Goal: Information Seeking & Learning: Learn about a topic

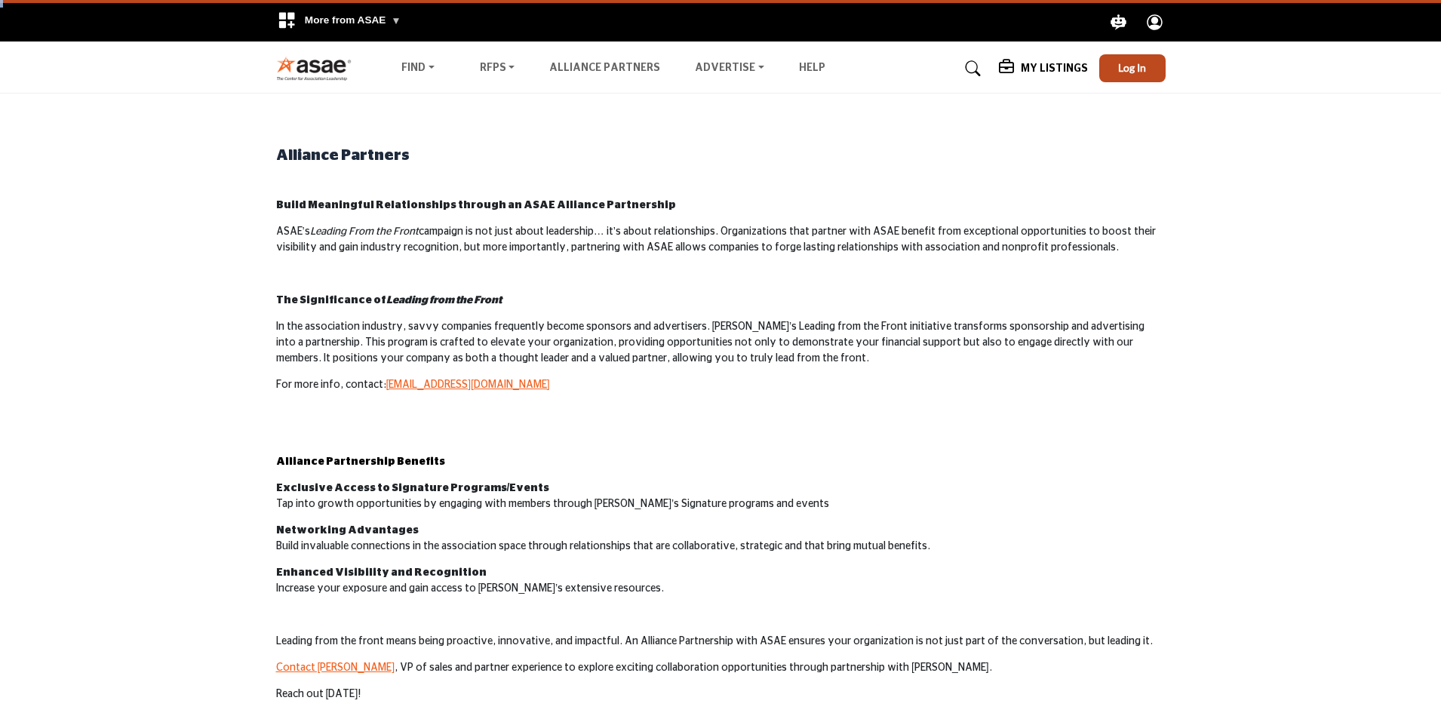
drag, startPoint x: -225, startPoint y: -49, endPoint x: -385, endPoint y: -8, distance: 165.1
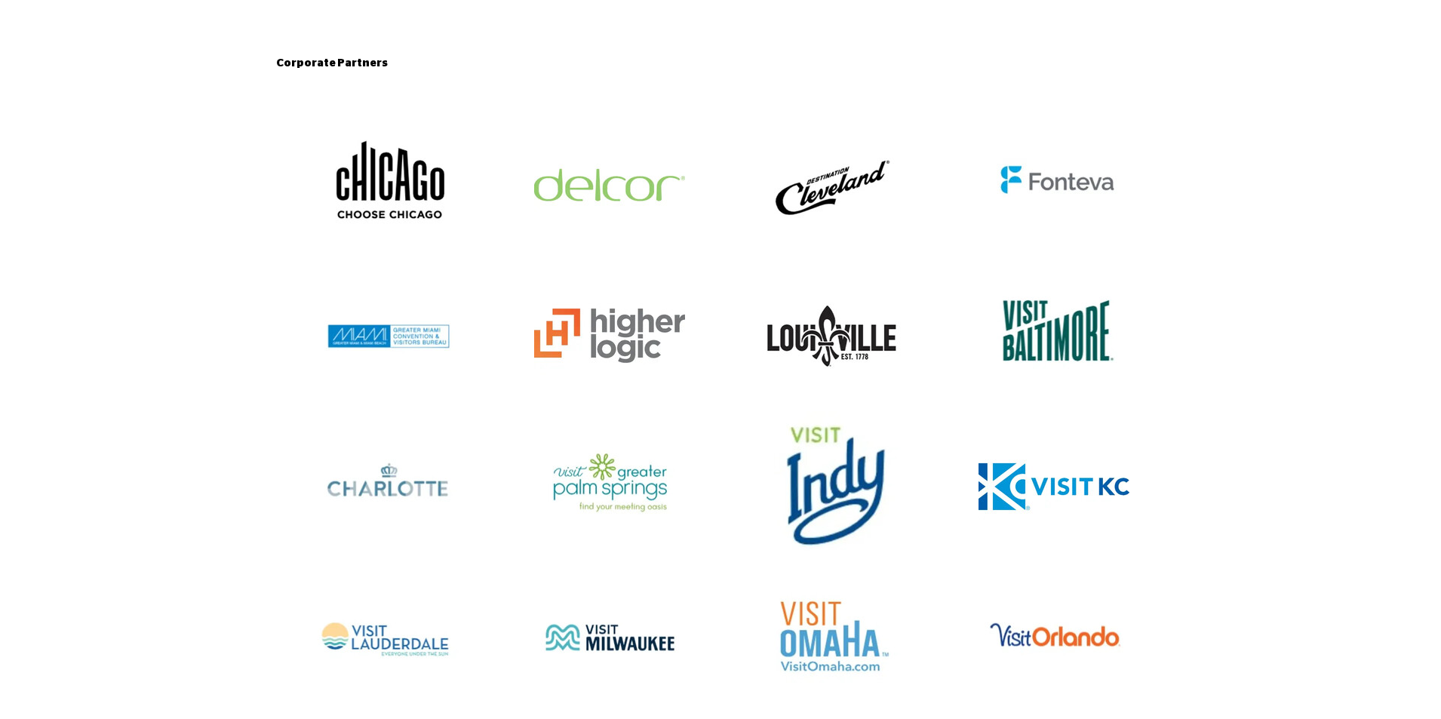
scroll to position [1132, 0]
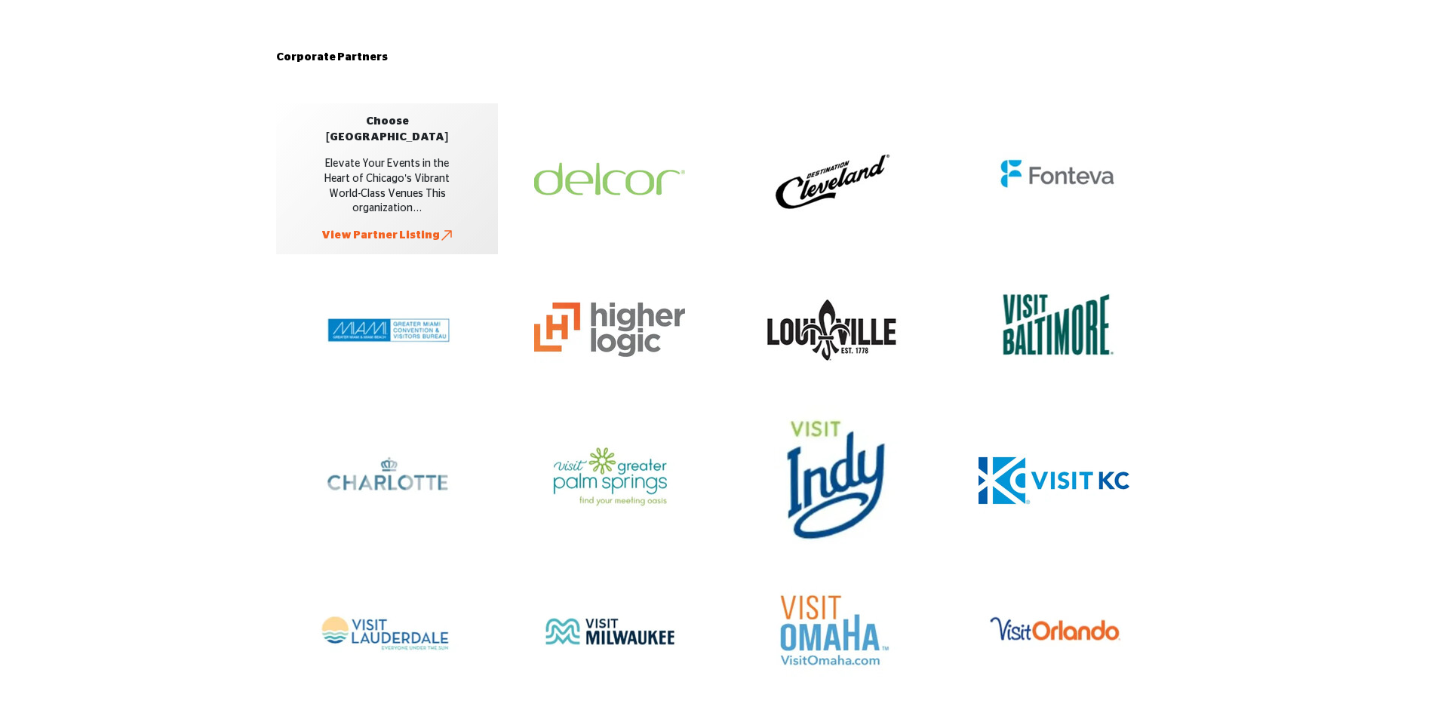
click at [367, 227] on link "View Partner Listing" at bounding box center [387, 235] width 132 height 16
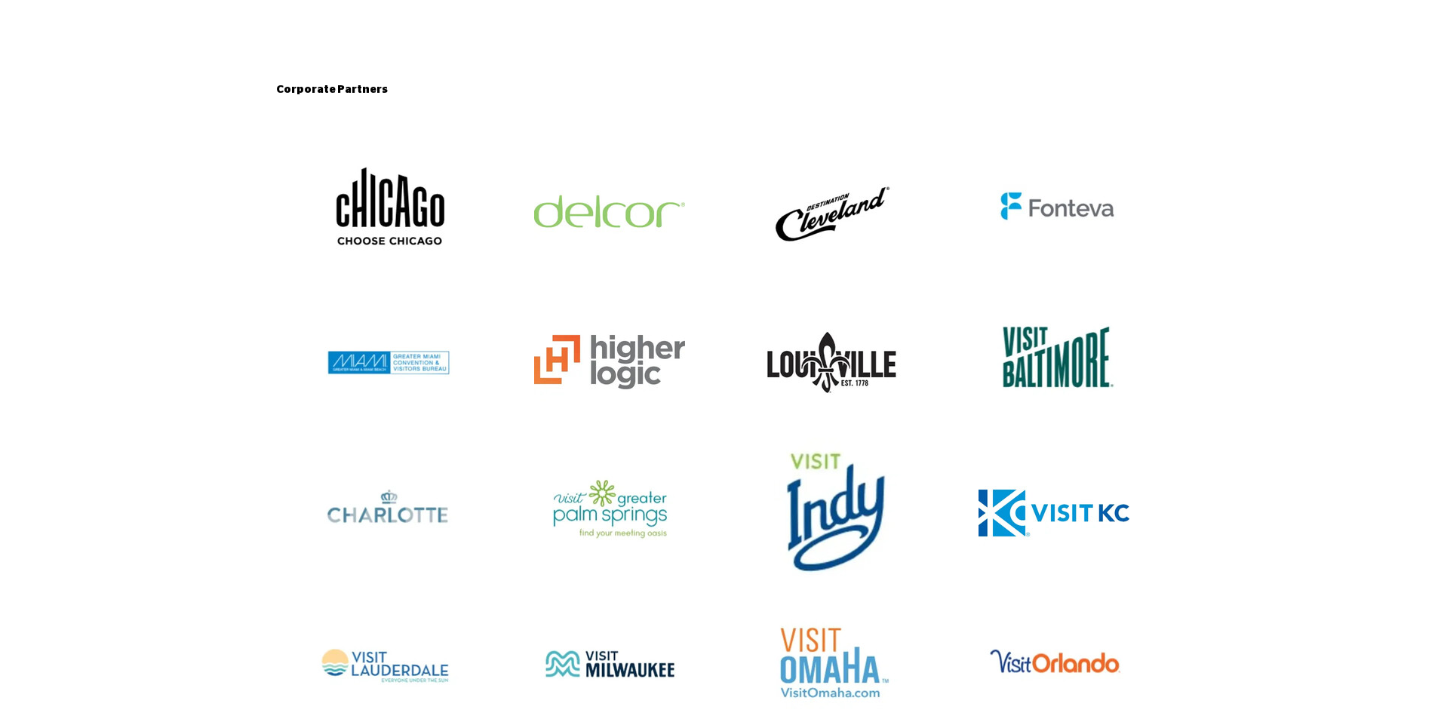
scroll to position [0, 0]
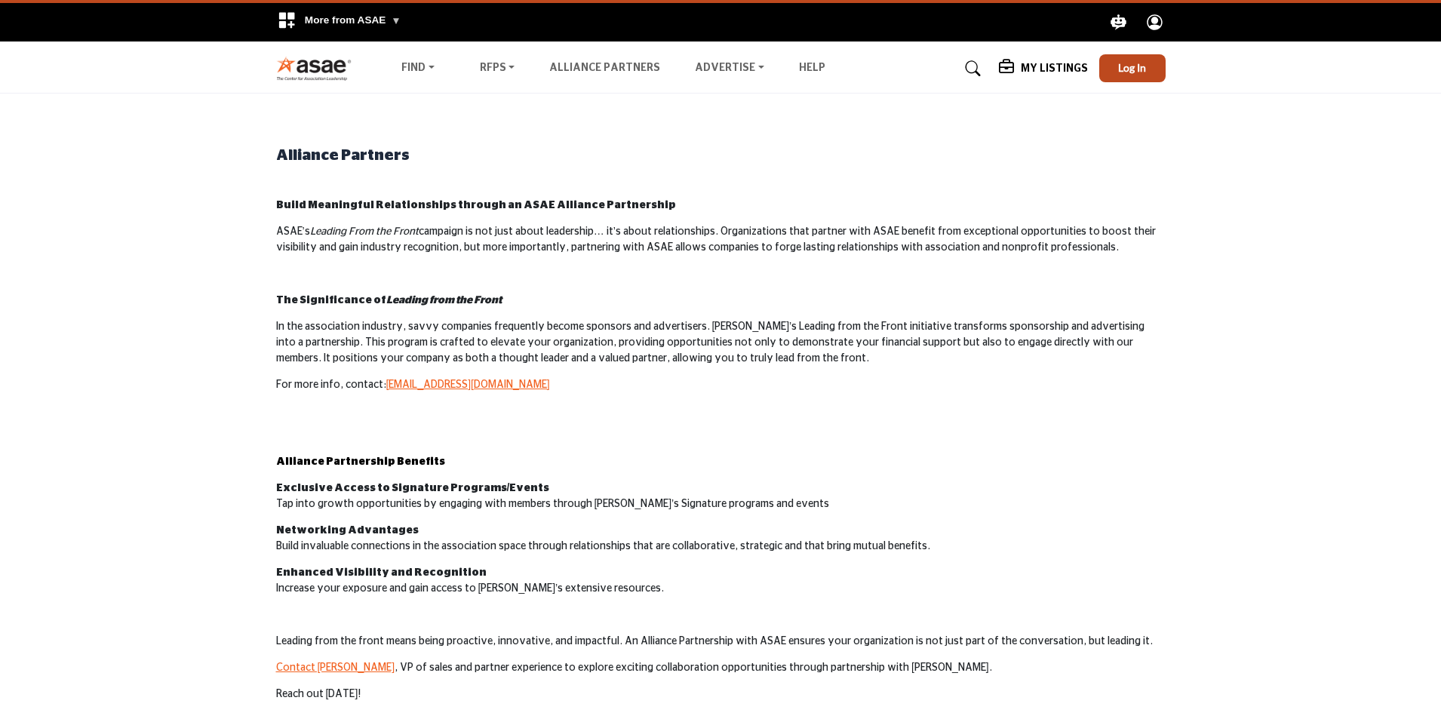
drag, startPoint x: 1252, startPoint y: 503, endPoint x: 1254, endPoint y: 265, distance: 238.4
click at [617, 68] on link "Alliance Partners" at bounding box center [604, 68] width 111 height 11
drag, startPoint x: 275, startPoint y: 148, endPoint x: 322, endPoint y: 163, distance: 49.9
click at [322, 163] on h2 "Alliance Partners" at bounding box center [721, 155] width 890 height 23
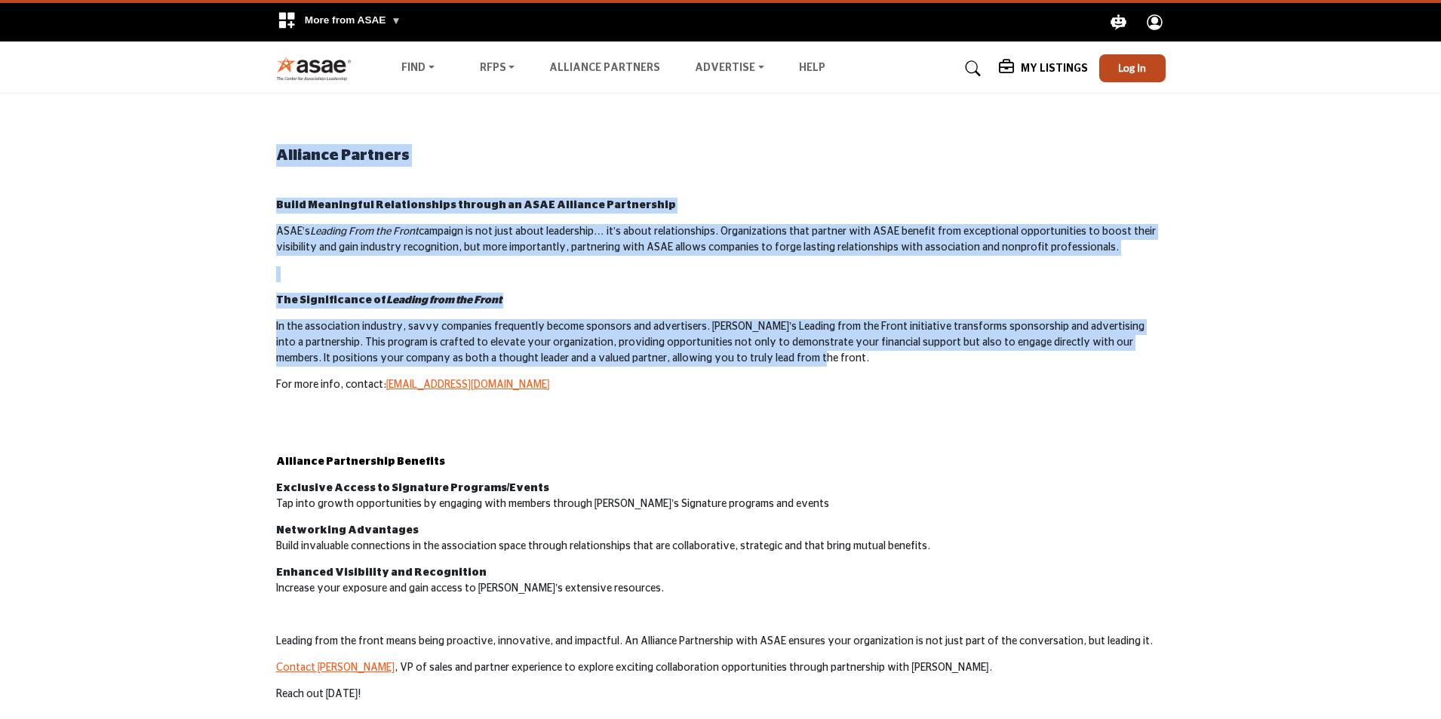
drag, startPoint x: 232, startPoint y: 152, endPoint x: 744, endPoint y: 361, distance: 552.6
click at [747, 355] on p "In the association industry, savvy companies frequently become sponsors and adv…" at bounding box center [721, 343] width 890 height 48
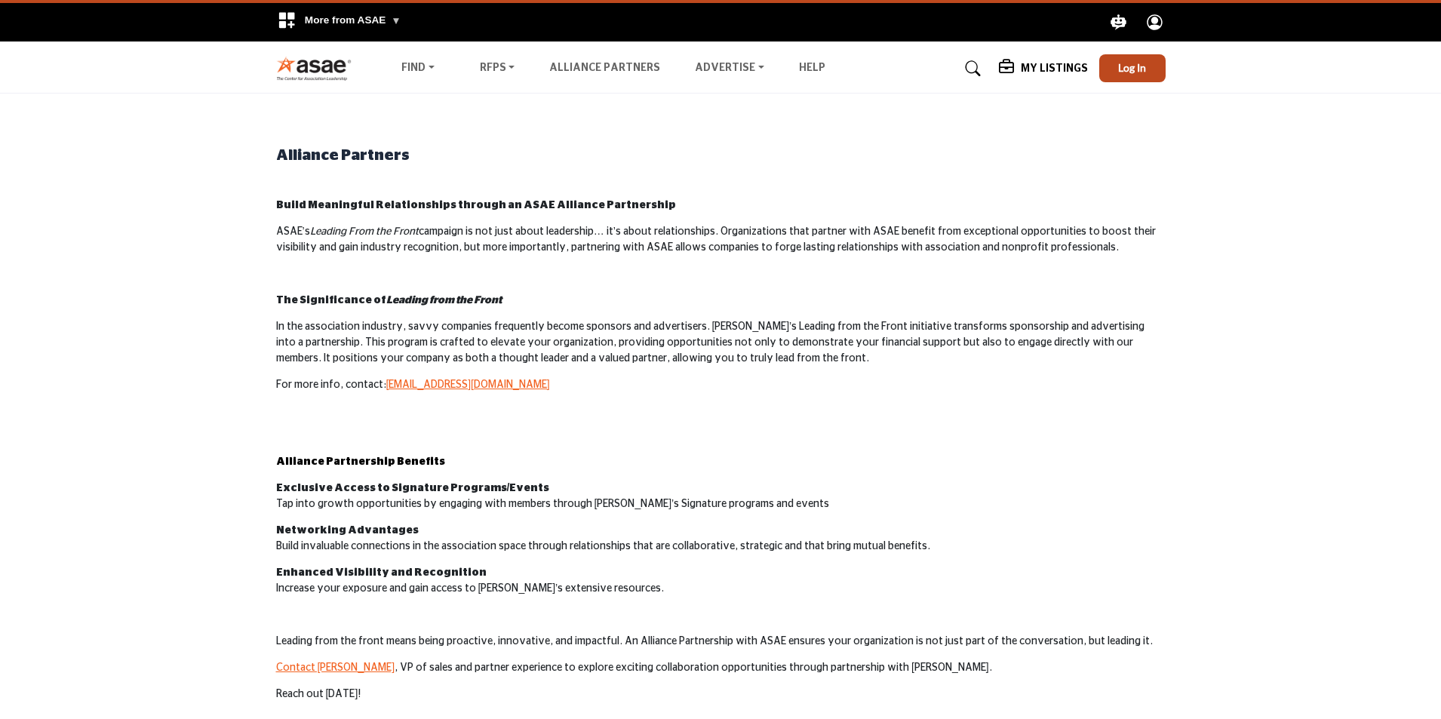
click at [601, 207] on strong "Build Meaningful Relationships through an ASAE Alliance Partnership" at bounding box center [476, 205] width 400 height 11
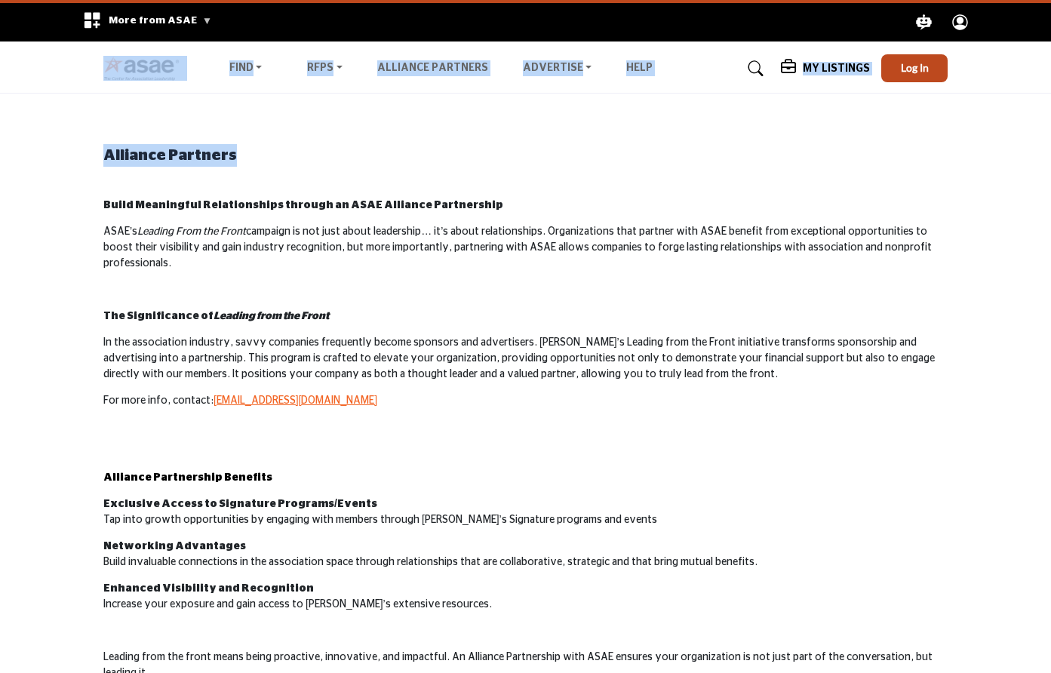
drag, startPoint x: 0, startPoint y: 0, endPoint x: 1516, endPoint y: 81, distance: 1518.6
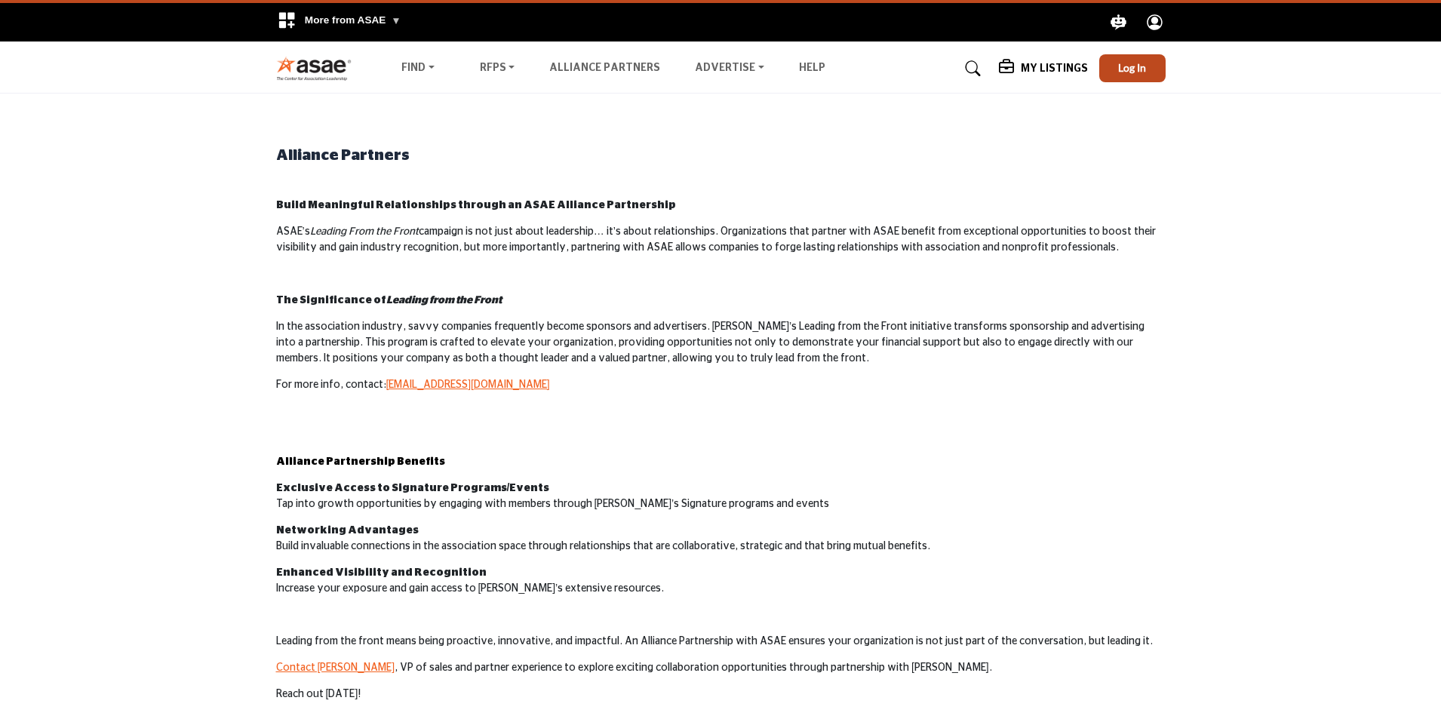
click at [363, 19] on span "More from ASAE" at bounding box center [353, 19] width 97 height 11
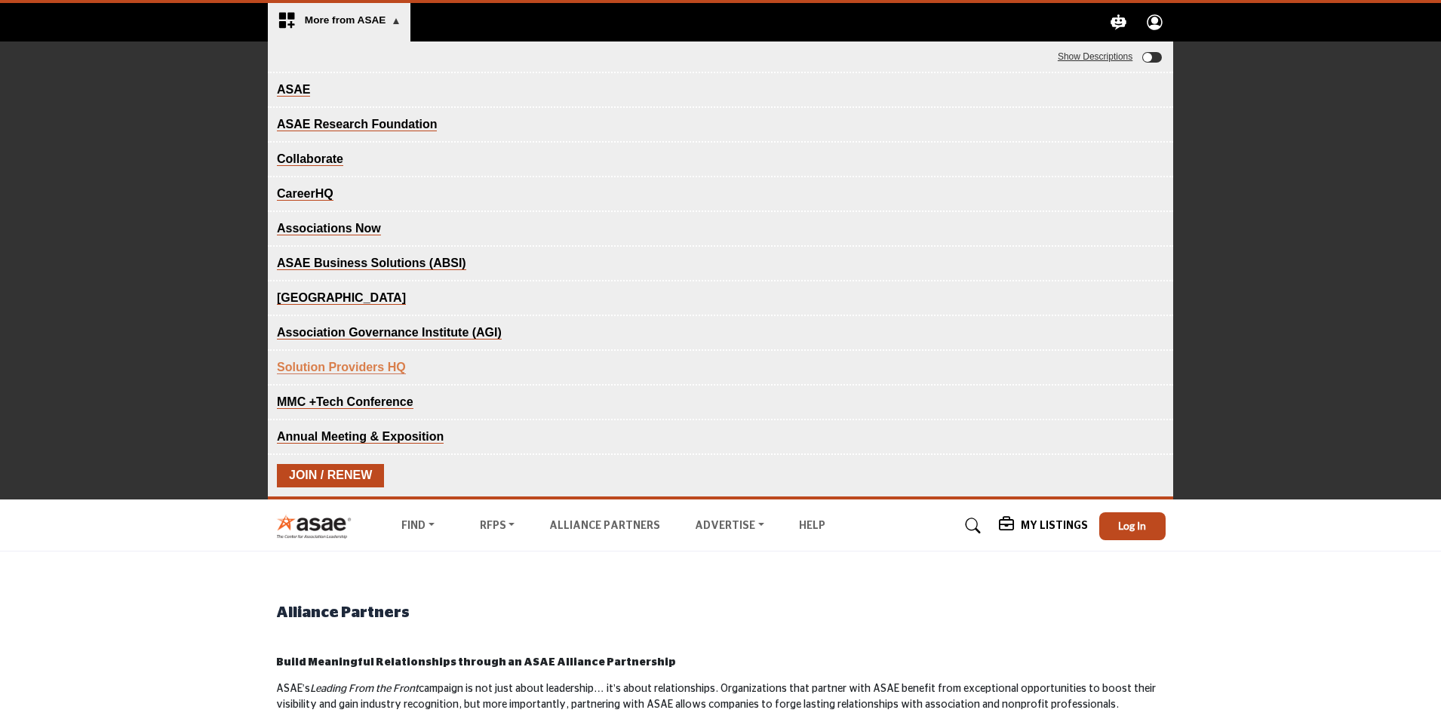
click at [297, 91] on link "ASAE" at bounding box center [293, 90] width 33 height 14
